Goal: Task Accomplishment & Management: Complete application form

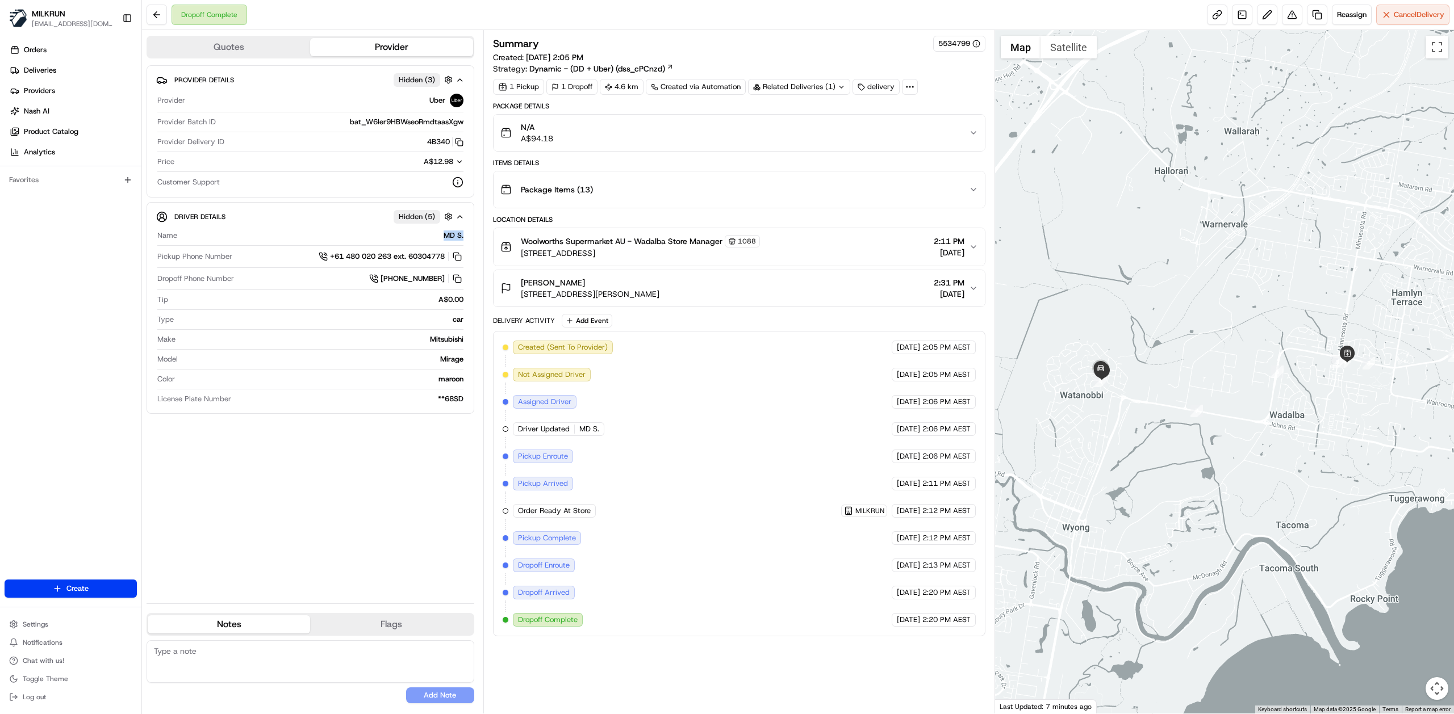
drag, startPoint x: 441, startPoint y: 237, endPoint x: 471, endPoint y: 237, distance: 30.7
click at [471, 237] on div "Driver Details Hidden ( 5 ) Name MD S. Pickup Phone Number +61 480 020 263 ext.…" at bounding box center [311, 308] width 328 height 212
copy div "MD S."
drag, startPoint x: 428, startPoint y: 144, endPoint x: 450, endPoint y: 143, distance: 22.2
click at [450, 143] on div "4B340 Copy del_MQYcTktbRmuweej7kiSzQA 4B340" at bounding box center [346, 142] width 235 height 10
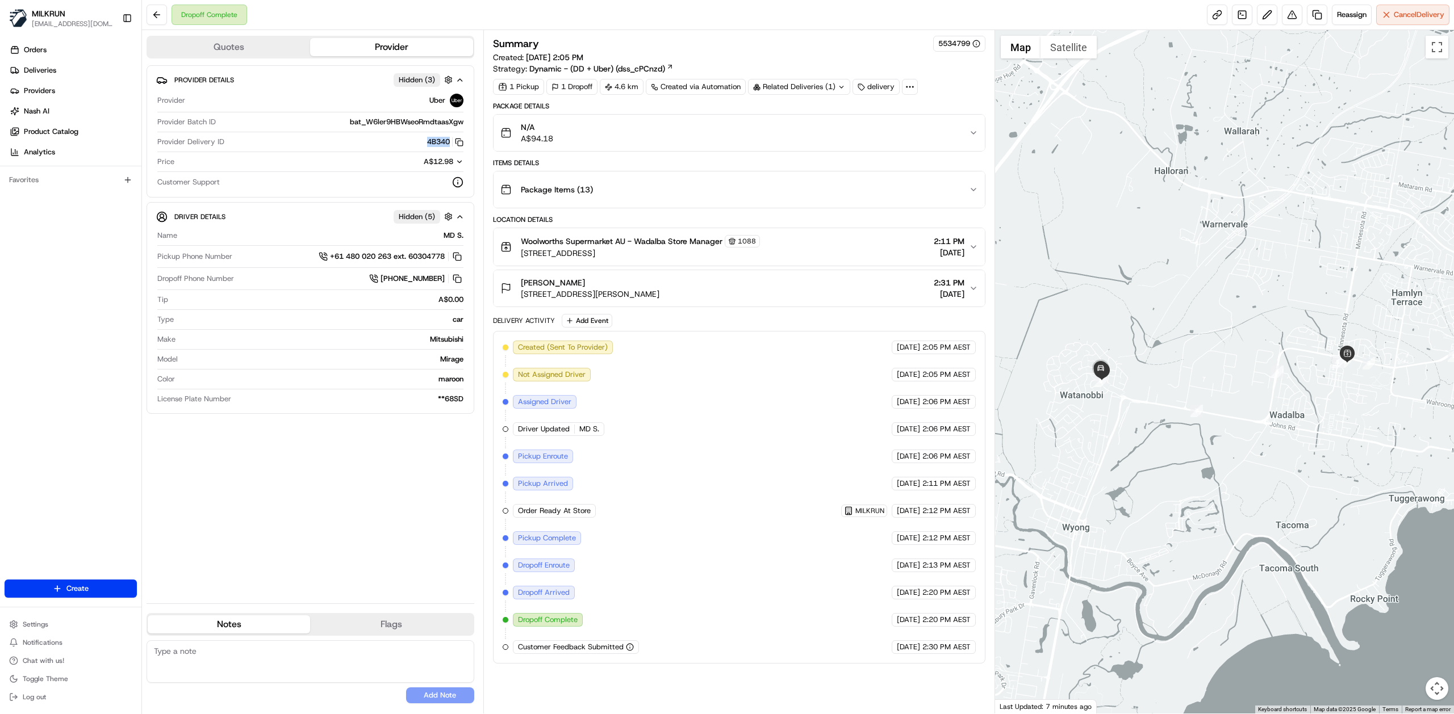
copy button "4B340"
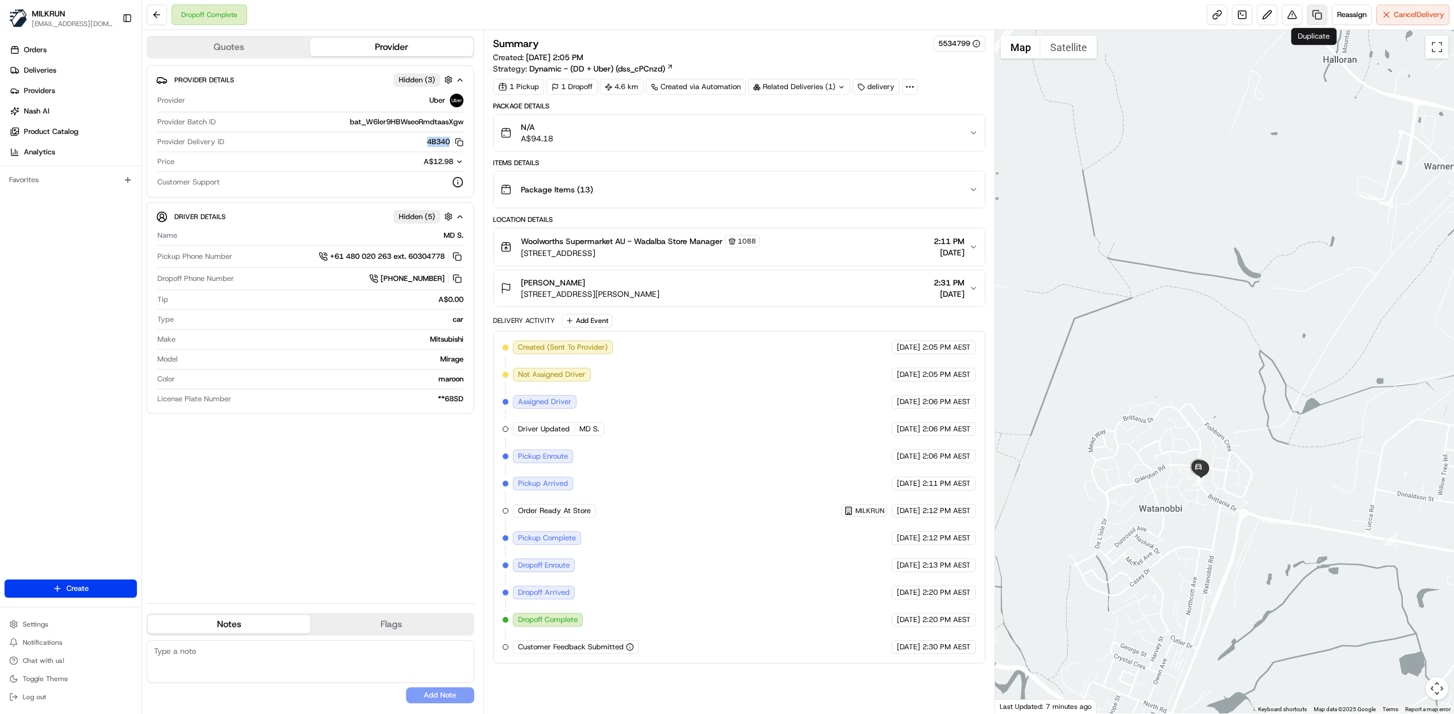
click at [1315, 18] on link at bounding box center [1317, 15] width 20 height 20
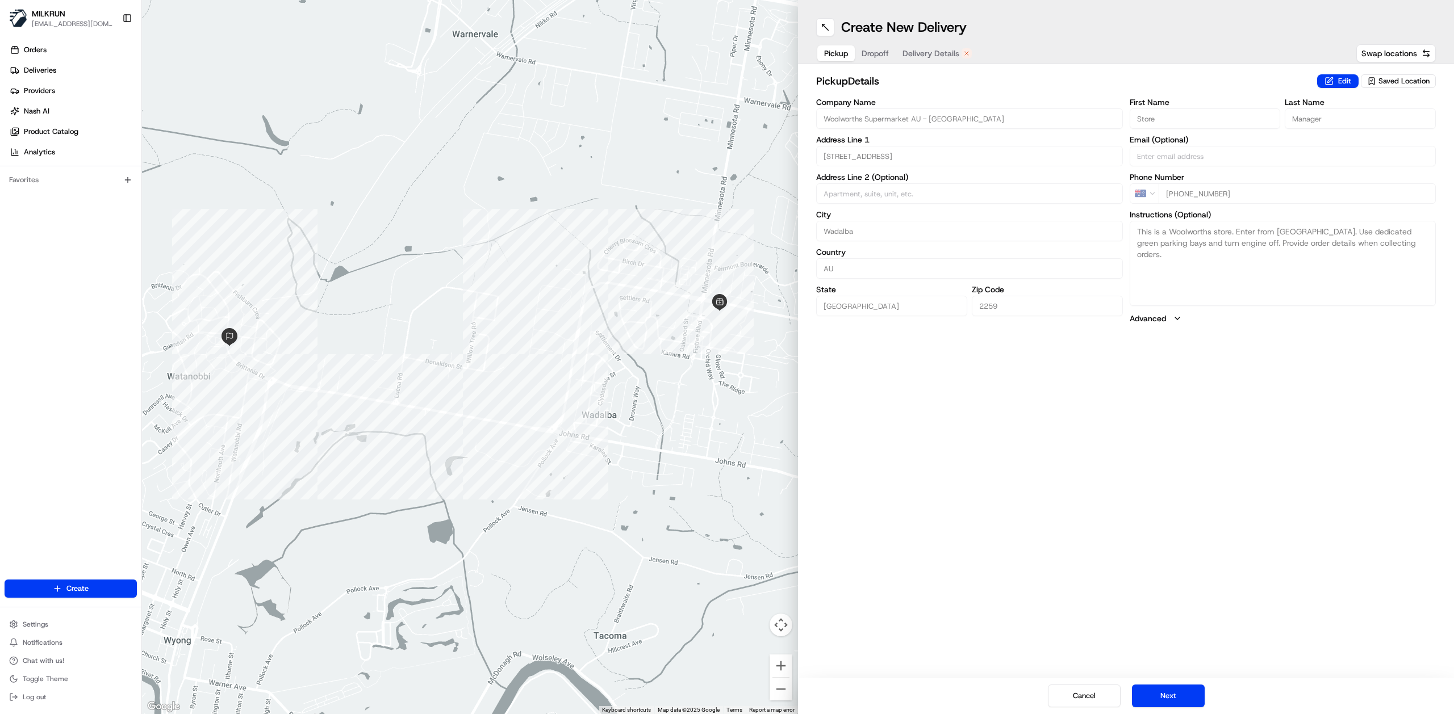
click at [919, 47] on button "Delivery Details" at bounding box center [937, 53] width 83 height 16
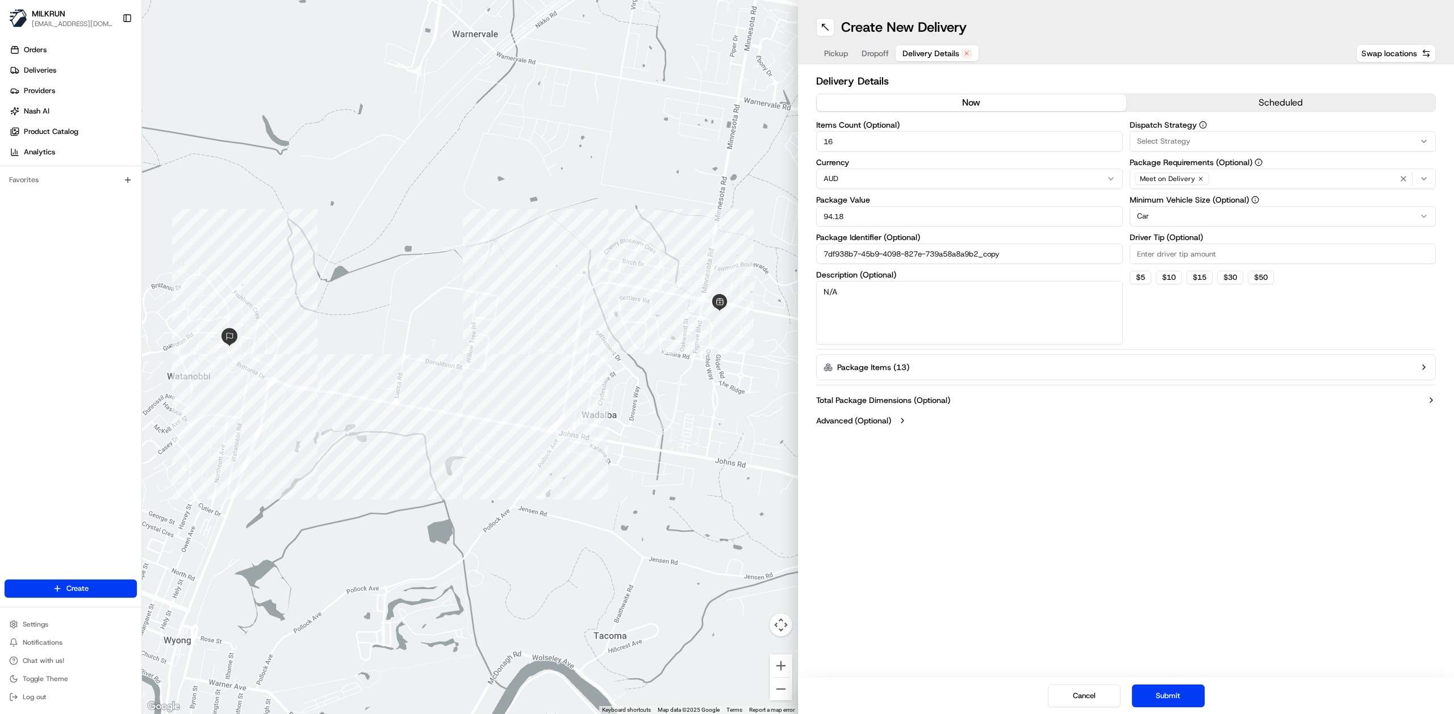
click at [962, 105] on button "now" at bounding box center [972, 102] width 310 height 17
click at [925, 144] on input "16" at bounding box center [969, 141] width 307 height 20
click at [1089, 703] on button "Cancel" at bounding box center [1084, 696] width 73 height 23
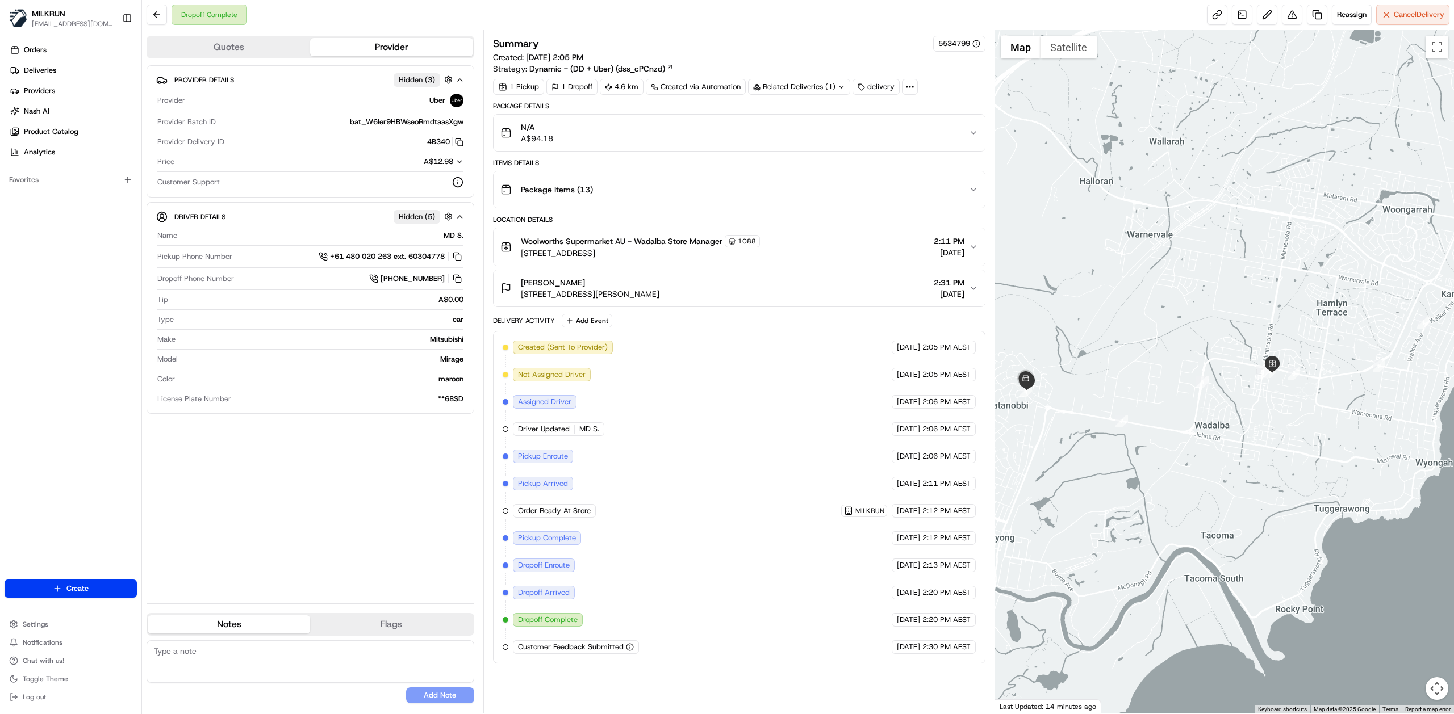
click at [296, 509] on div "Provider Details Hidden ( 3 ) Provider Uber Provider Batch ID bat_W6ler9HBWseoR…" at bounding box center [311, 329] width 328 height 529
click at [1312, 16] on link at bounding box center [1317, 15] width 20 height 20
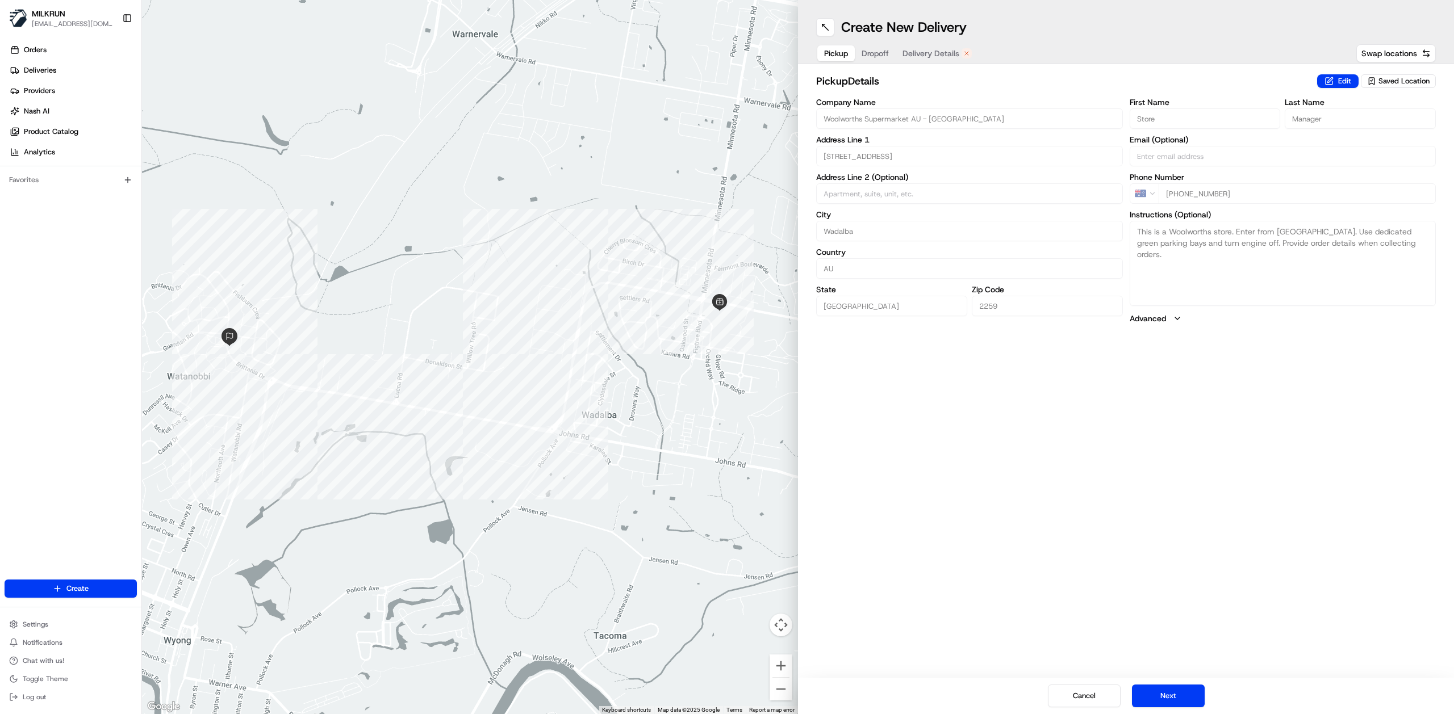
click at [923, 50] on span "Delivery Details" at bounding box center [930, 53] width 57 height 11
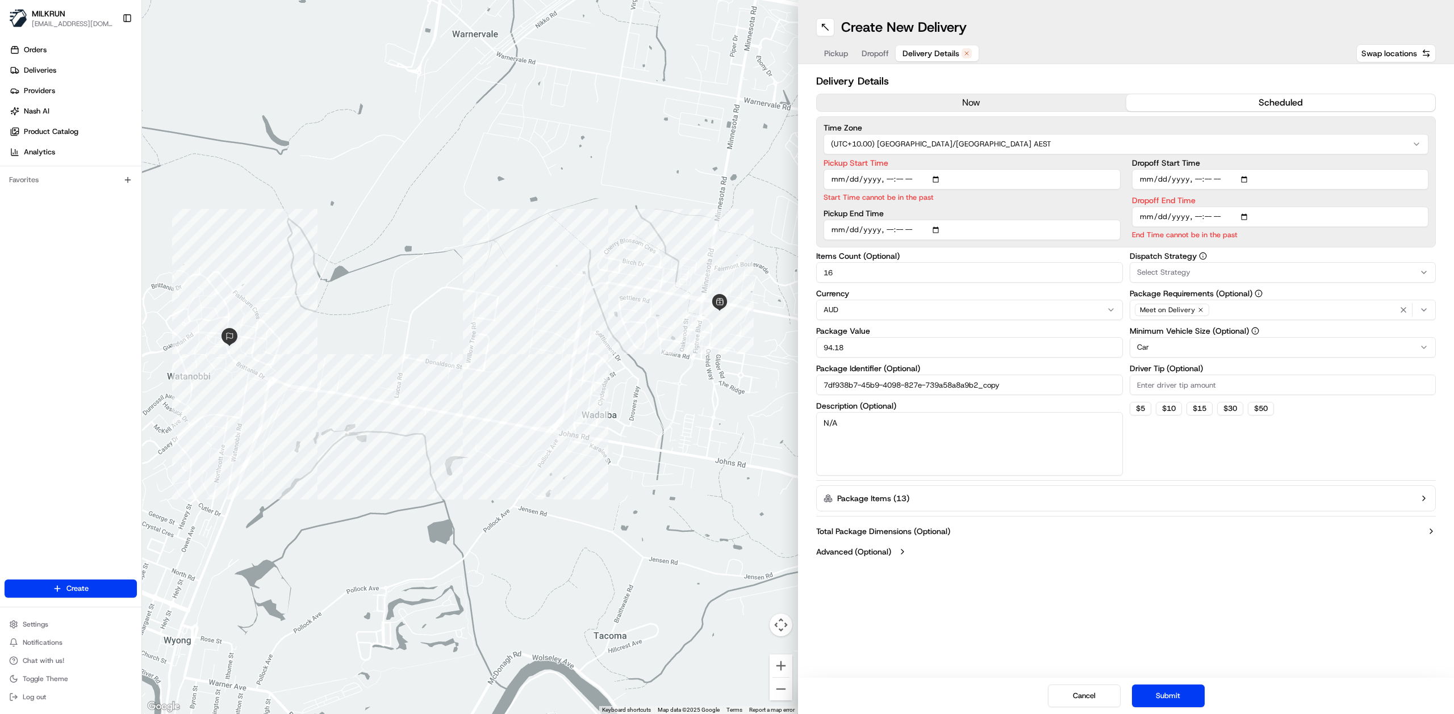
click at [926, 103] on button "now" at bounding box center [972, 102] width 310 height 17
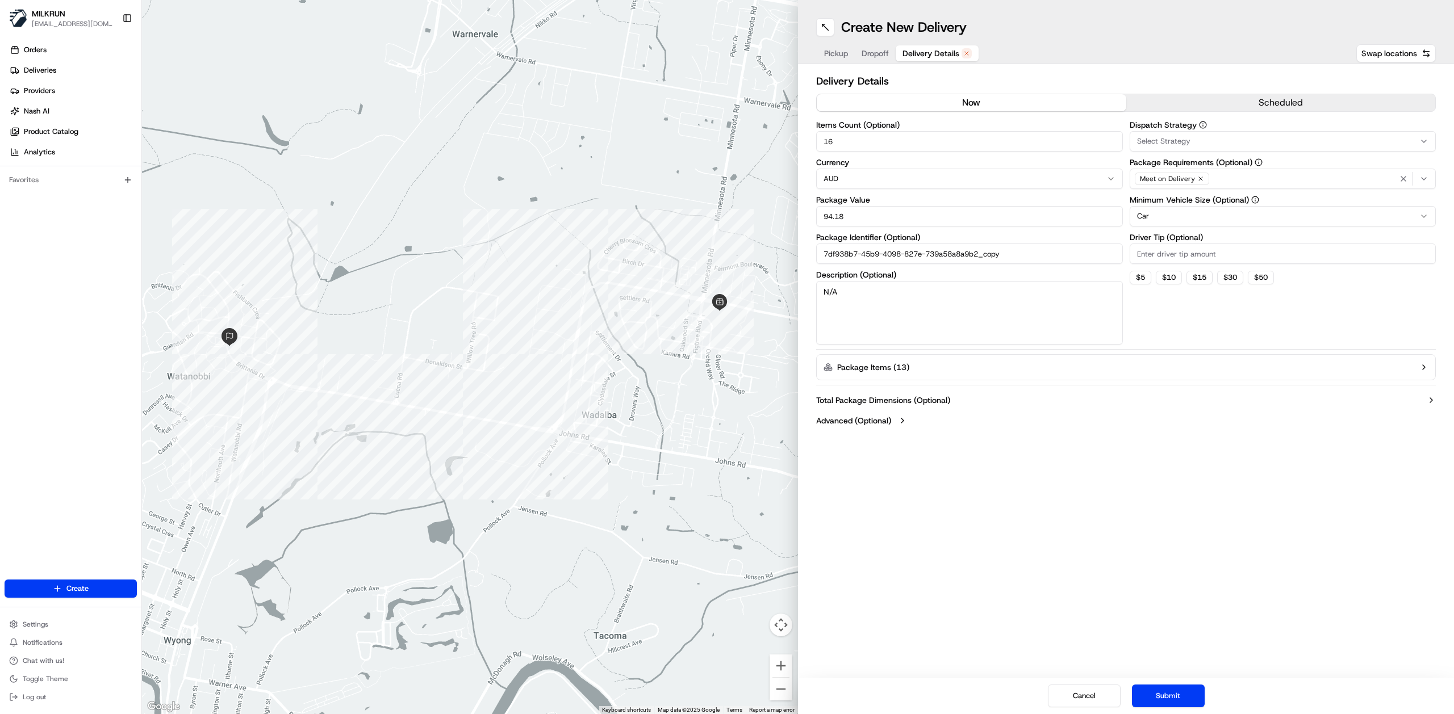
click at [1184, 696] on button "Submit" at bounding box center [1168, 696] width 73 height 23
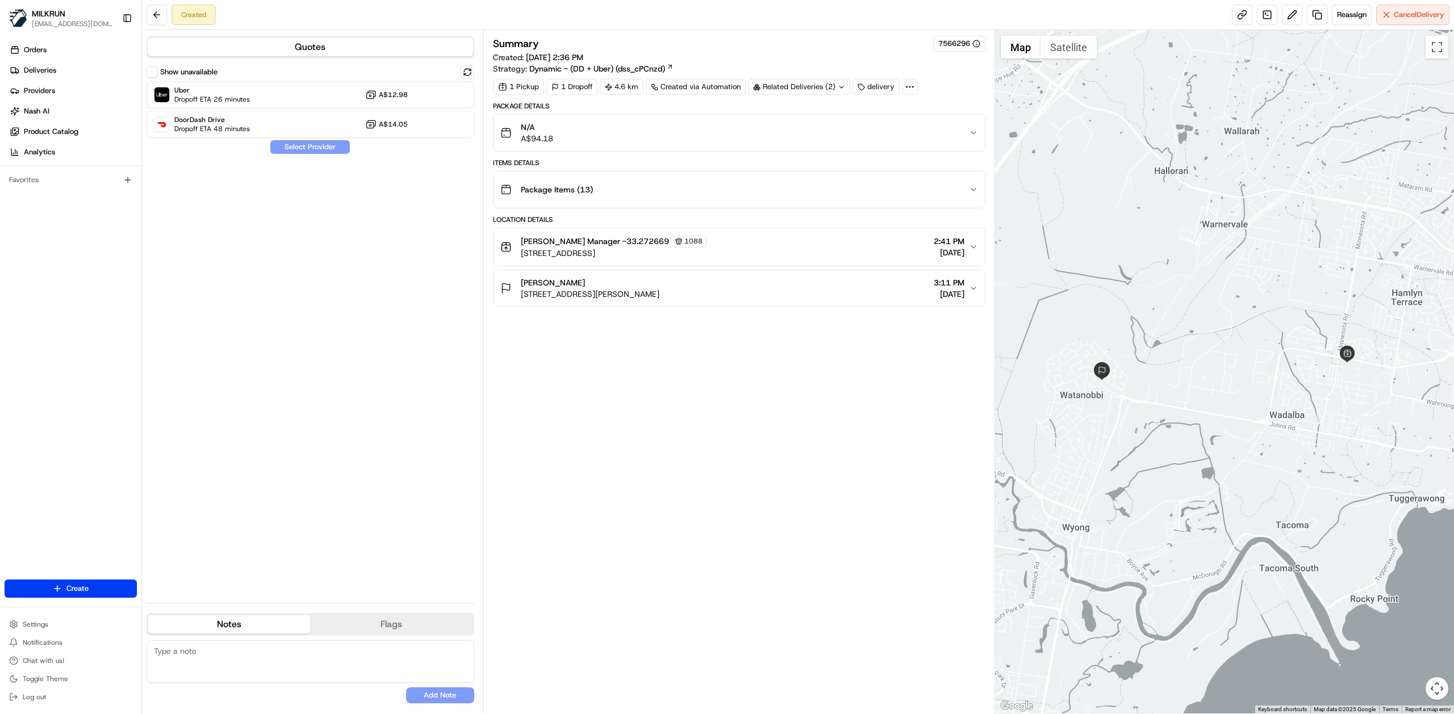
click at [270, 80] on div "Show unavailable Uber Dropoff ETA 26 minutes A$12.98 DoorDash Drive Dropoff ETA…" at bounding box center [311, 101] width 328 height 73
click at [270, 91] on div "Uber Dropoff ETA 26 minutes A$12.98" at bounding box center [311, 94] width 328 height 27
click at [319, 148] on button "Assign Provider" at bounding box center [310, 147] width 81 height 14
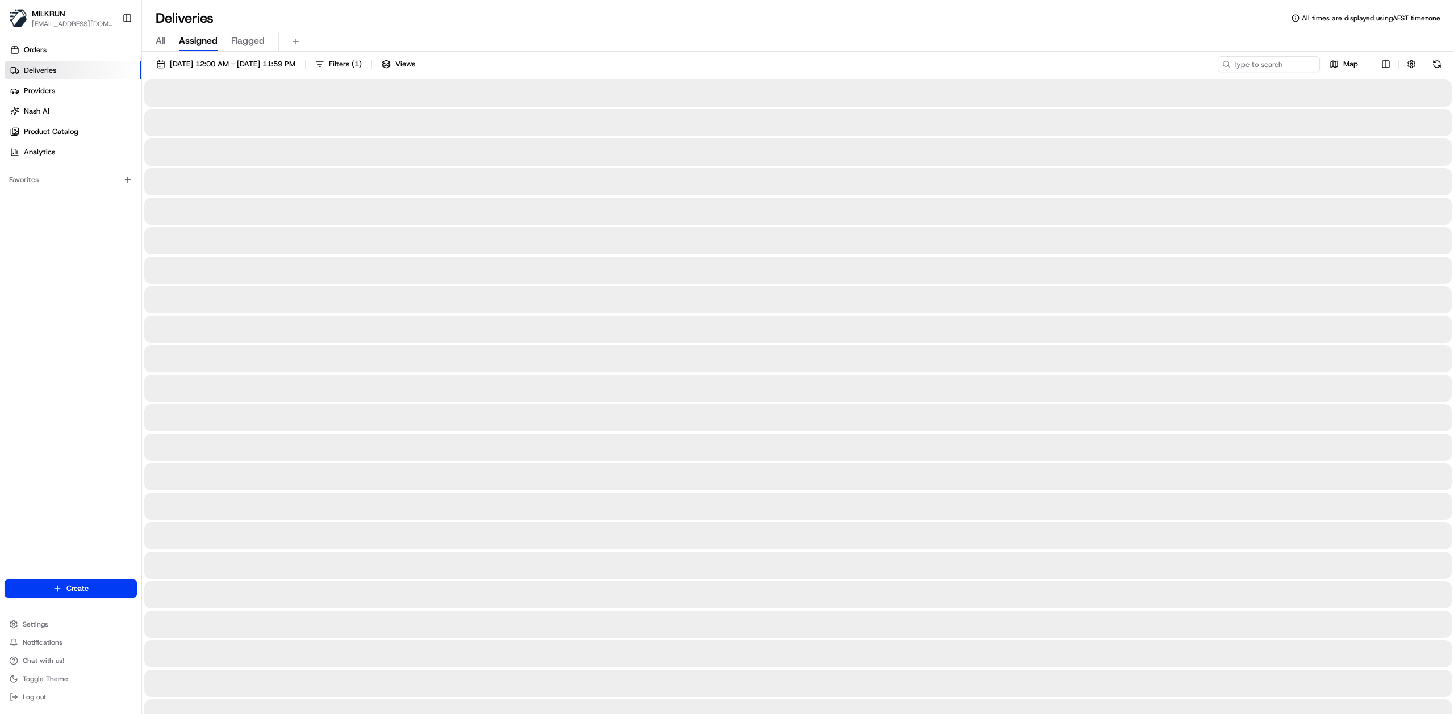
click at [162, 40] on span "All" at bounding box center [161, 41] width 10 height 14
click at [1246, 64] on input at bounding box center [1252, 64] width 136 height 16
paste input "MD S."
type input "MD S."
